Goal: Task Accomplishment & Management: Manage account settings

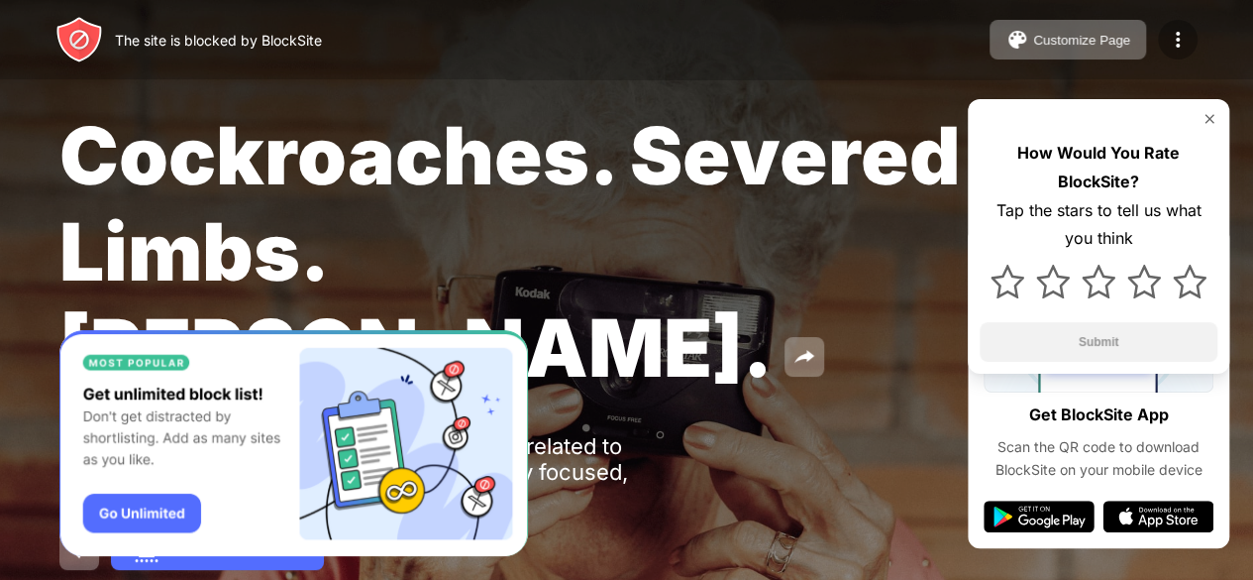
click at [1181, 35] on img at bounding box center [1178, 40] width 24 height 24
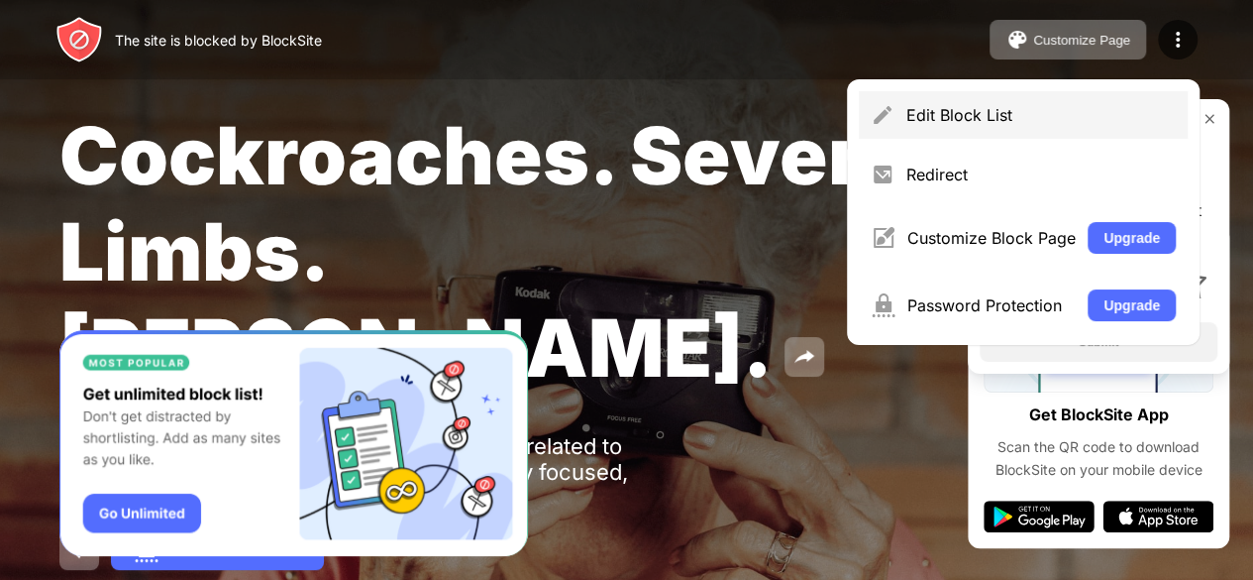
click at [1093, 122] on div "Edit Block List" at bounding box center [1040, 115] width 269 height 20
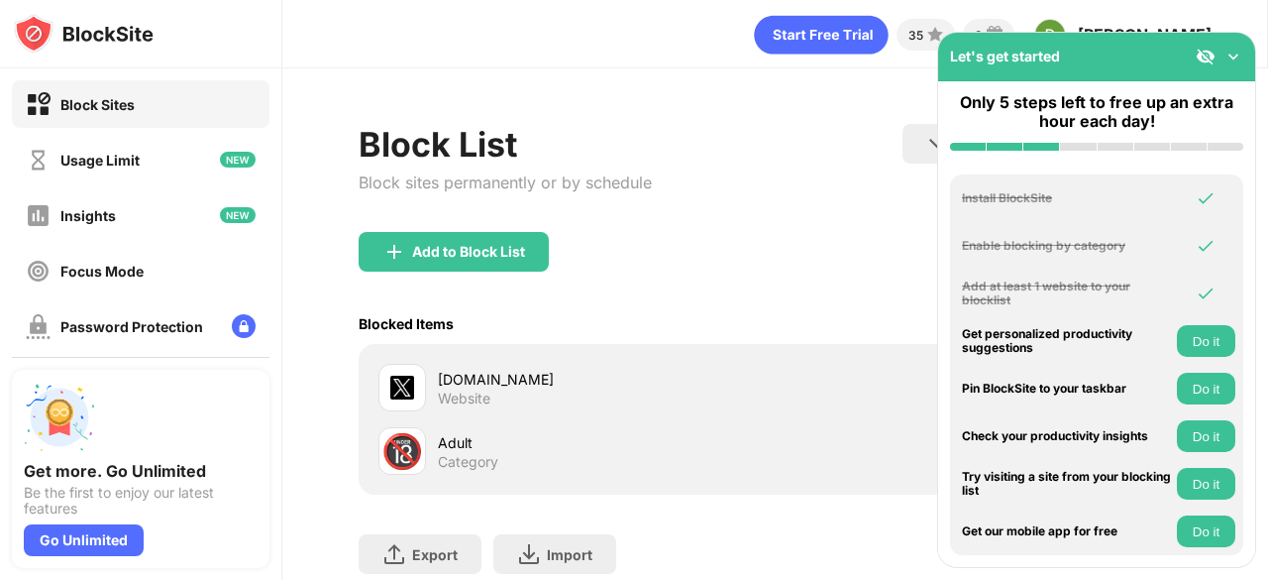
click at [814, 220] on div "Block List Block sites permanently or by schedule Redirect Choose a site to be …" at bounding box center [775, 178] width 833 height 108
click at [1224, 51] on img at bounding box center [1233, 57] width 20 height 20
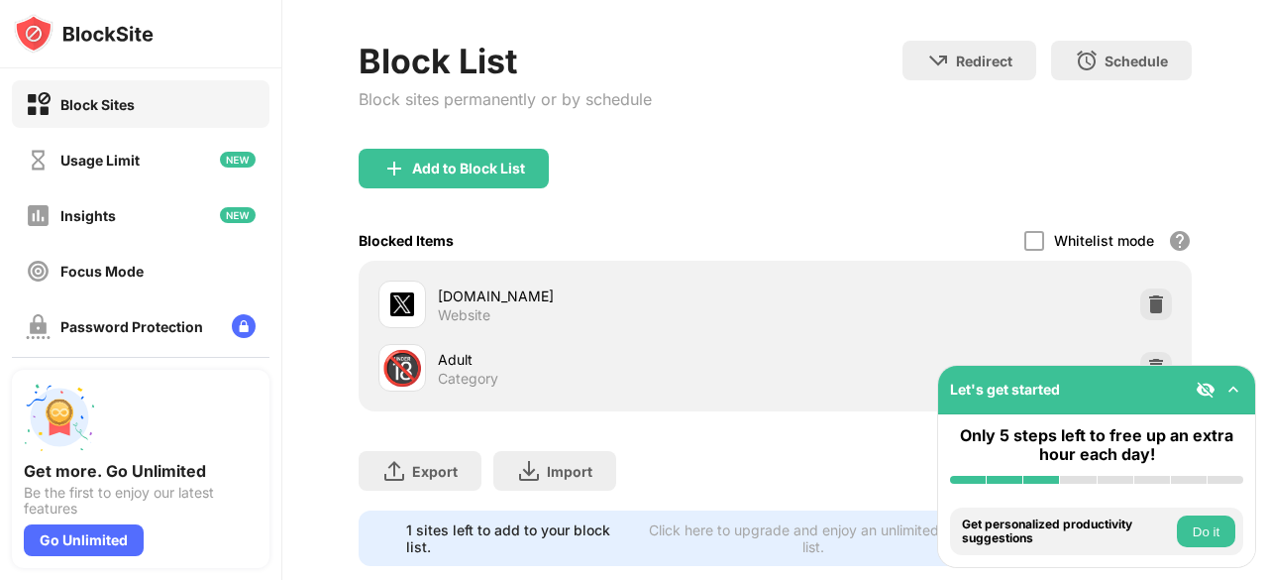
scroll to position [139, 0]
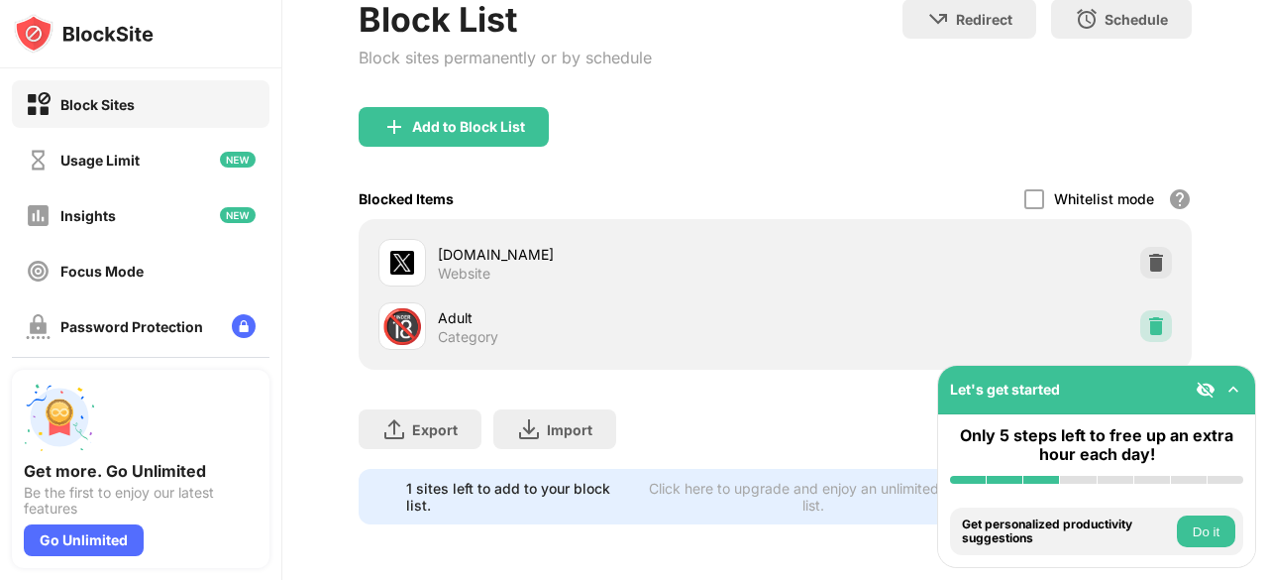
click at [1146, 316] on img at bounding box center [1156, 326] width 20 height 20
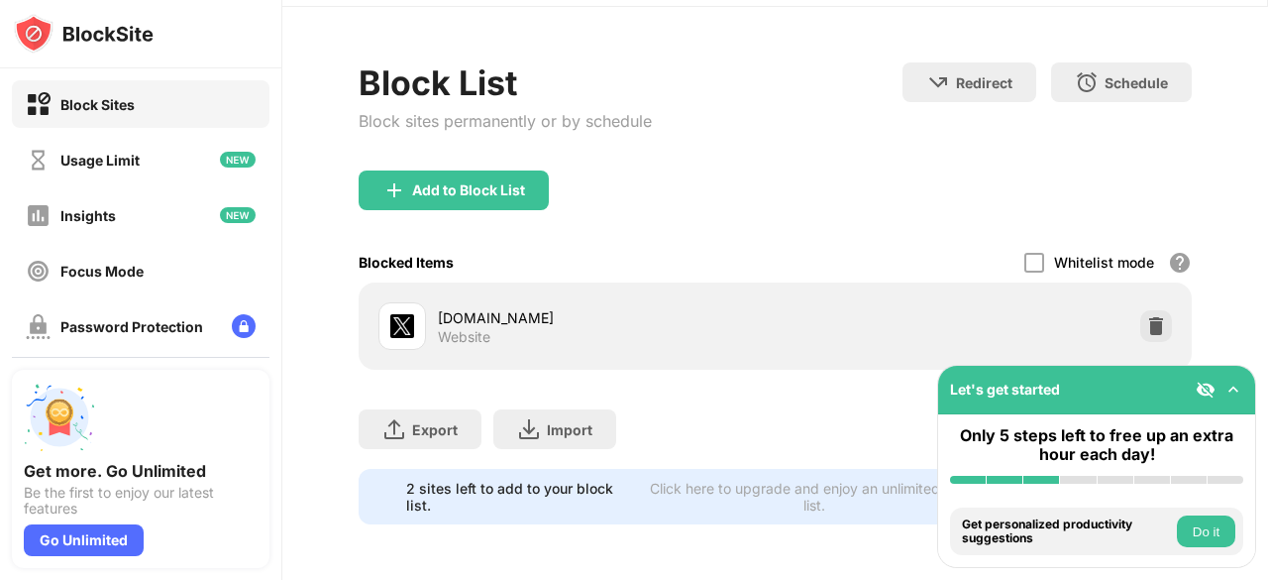
scroll to position [75, 0]
click at [388, 178] on img at bounding box center [394, 190] width 24 height 24
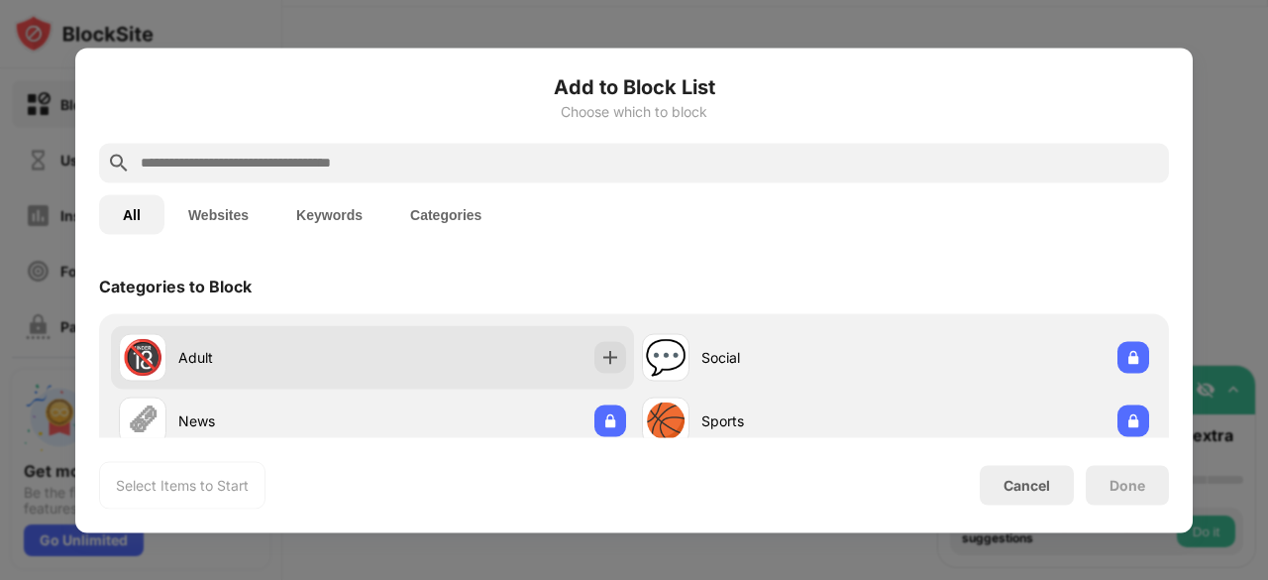
click at [182, 348] on div "Adult" at bounding box center [275, 357] width 194 height 21
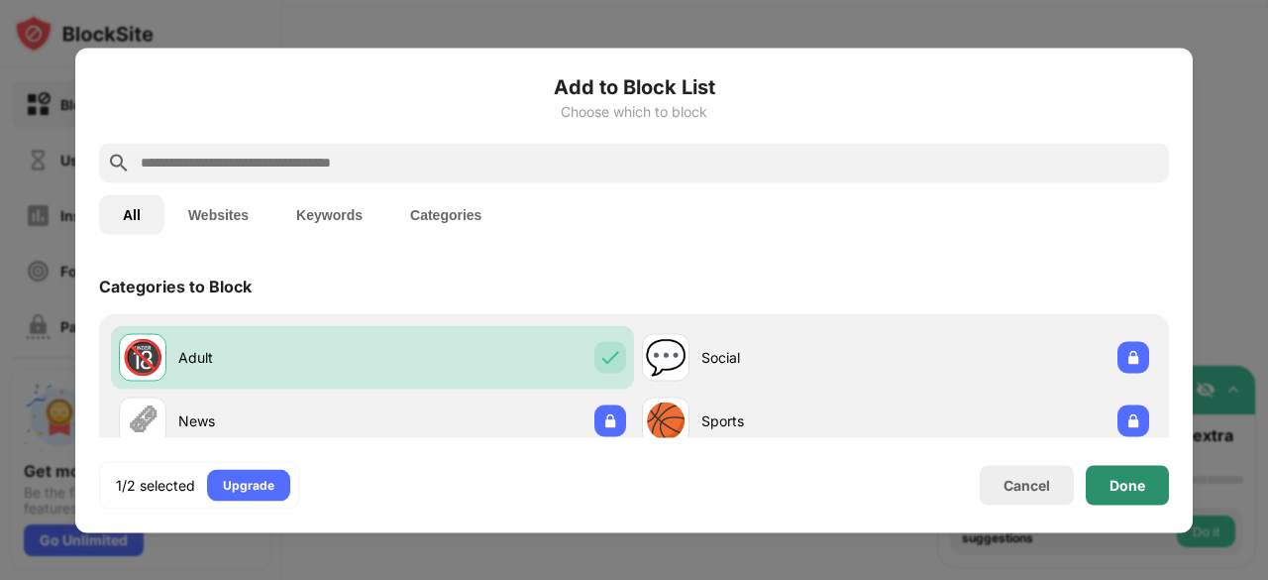
click at [1123, 484] on div "Done" at bounding box center [1127, 484] width 36 height 16
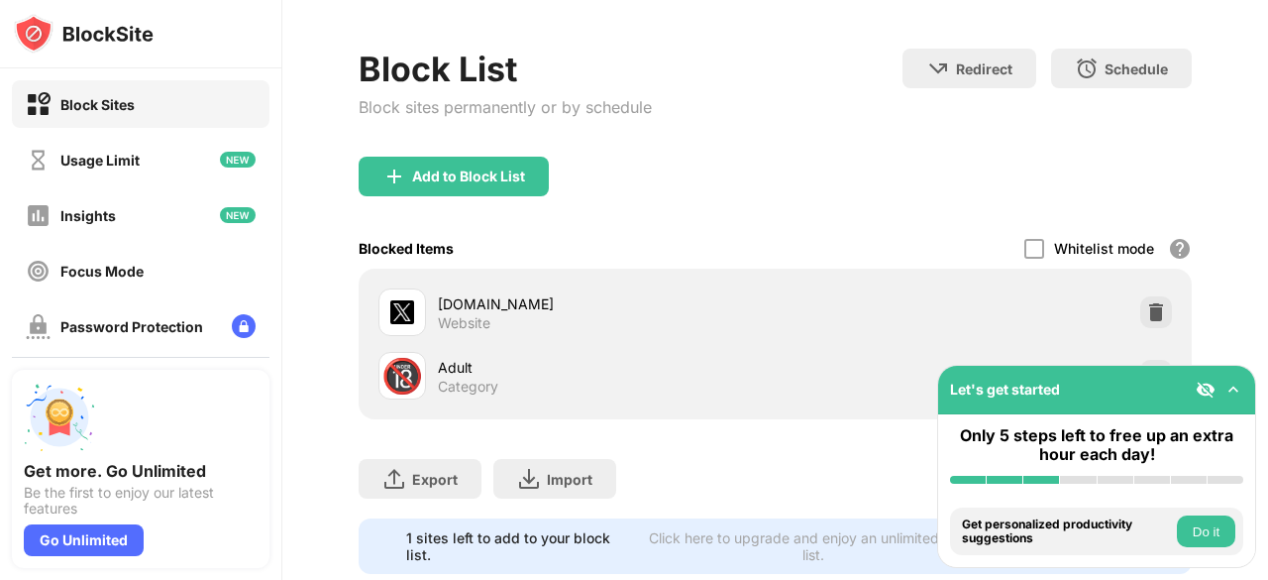
scroll to position [139, 0]
